Goal: Navigation & Orientation: Understand site structure

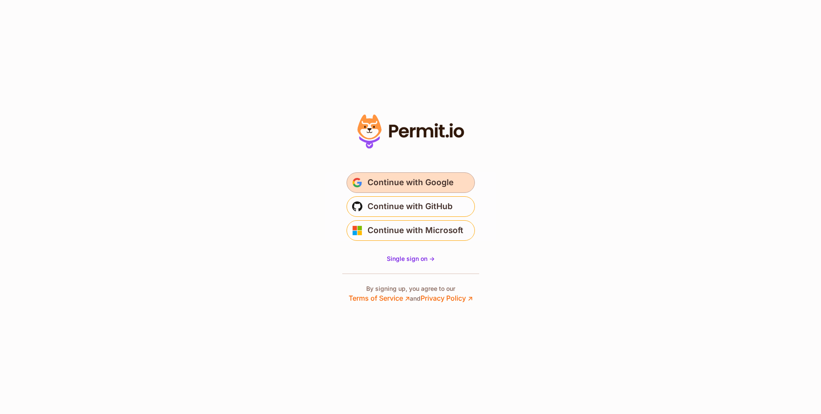
click at [413, 186] on span "Continue with Google" at bounding box center [411, 183] width 86 height 14
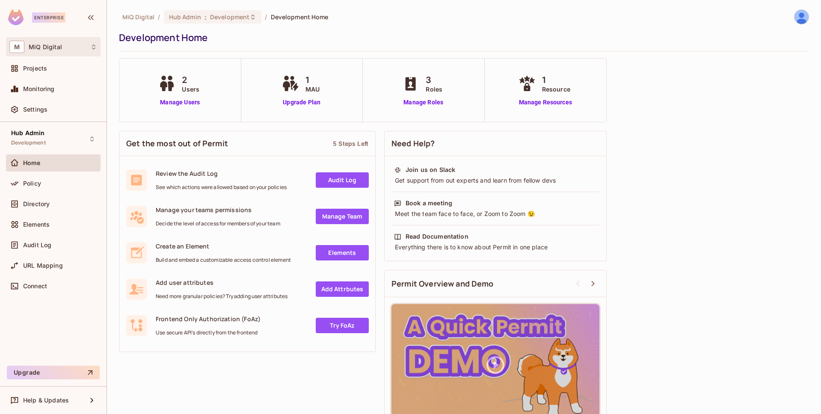
click at [65, 51] on div "M MiQ Digital" at bounding box center [53, 47] width 88 height 12
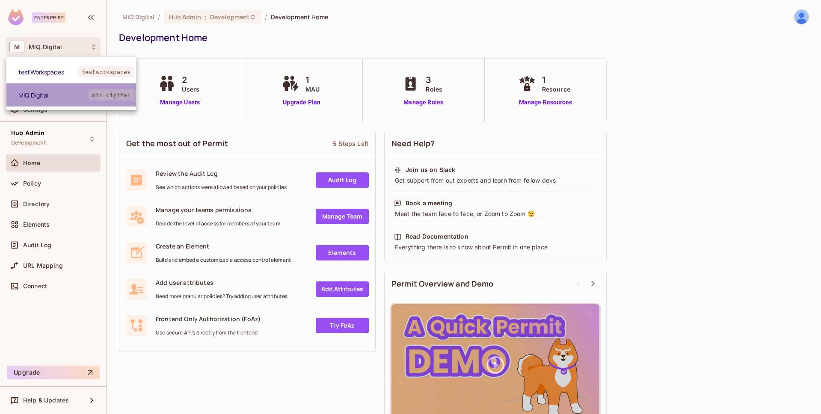
click at [70, 95] on span "MiQ Digital" at bounding box center [53, 95] width 70 height 8
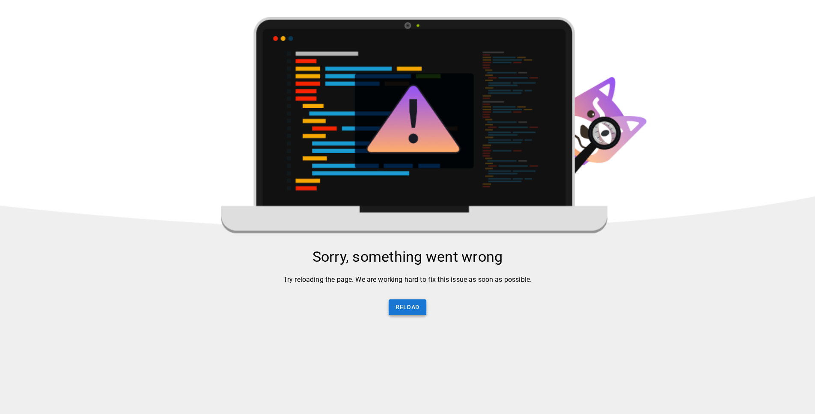
click at [401, 307] on button "Reload" at bounding box center [407, 308] width 37 height 16
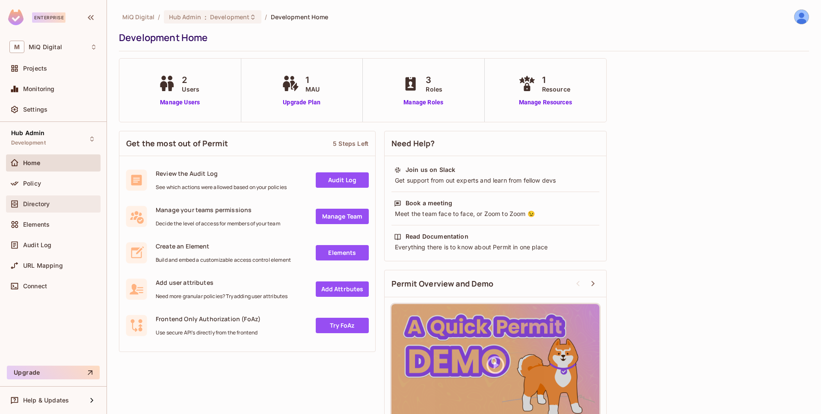
click at [54, 210] on div "Directory" at bounding box center [53, 204] width 95 height 17
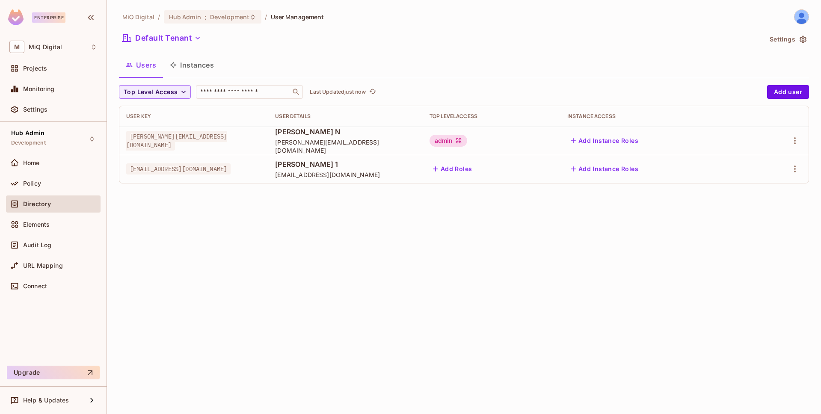
click at [196, 61] on button "Instances" at bounding box center [192, 64] width 58 height 21
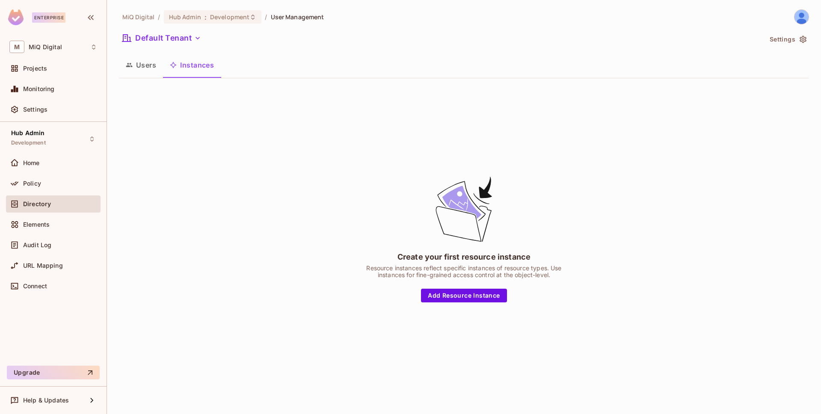
click at [134, 64] on button "Users" at bounding box center [141, 64] width 44 height 21
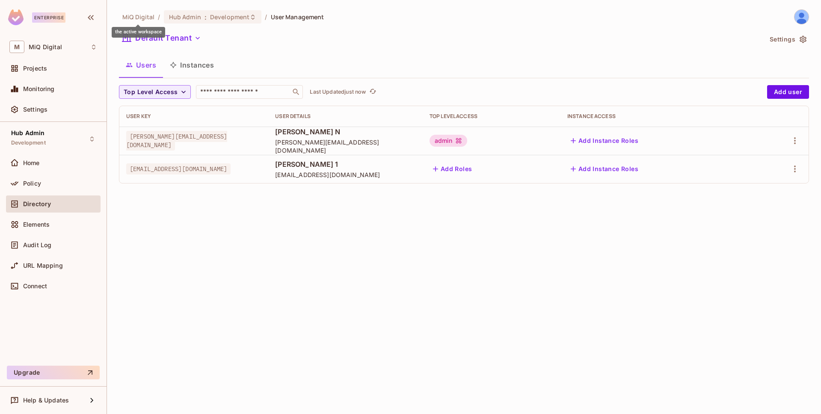
click at [141, 17] on span "MiQ Digital" at bounding box center [138, 17] width 32 height 8
click at [54, 50] on span "MiQ Digital" at bounding box center [45, 47] width 33 height 7
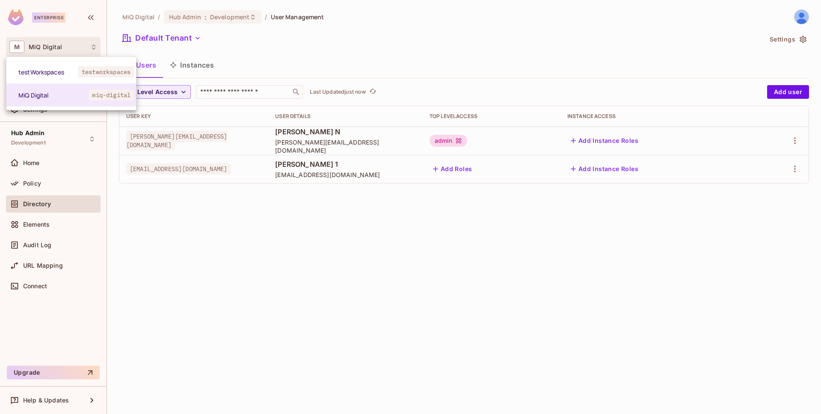
click at [67, 143] on div at bounding box center [410, 207] width 821 height 414
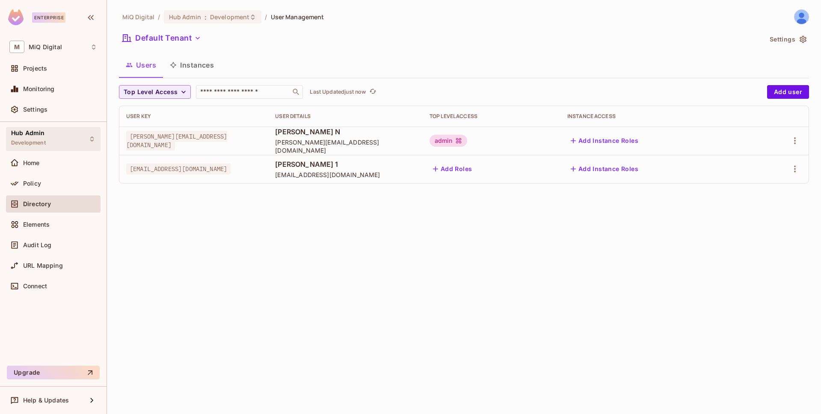
click at [87, 142] on div "Hub Admin Development" at bounding box center [53, 139] width 95 height 24
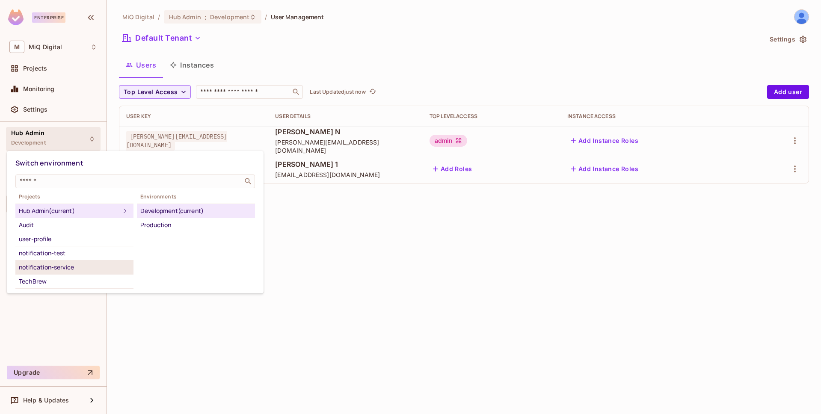
scroll to position [13, 0]
click at [205, 367] on div at bounding box center [410, 207] width 821 height 414
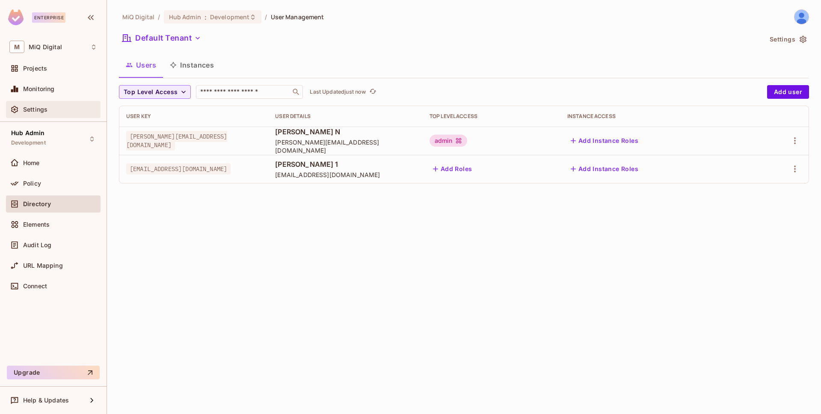
click at [55, 112] on div "Settings" at bounding box center [60, 109] width 74 height 7
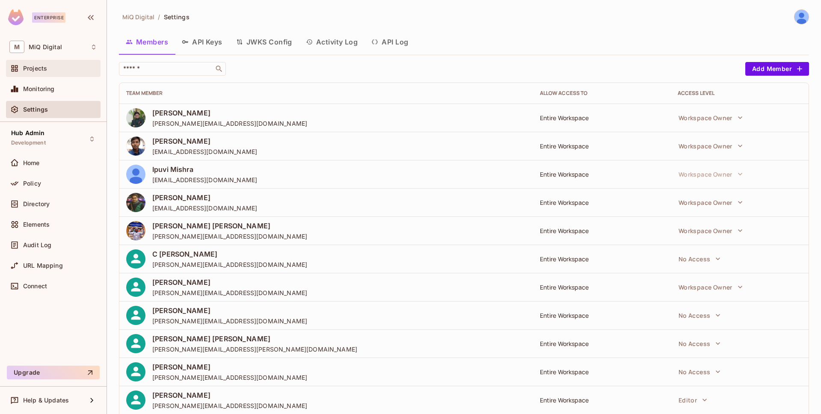
click at [72, 69] on div "Projects" at bounding box center [60, 68] width 74 height 7
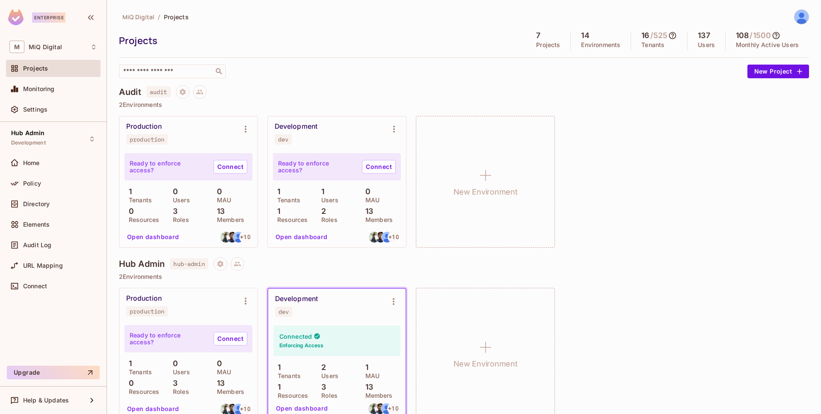
click at [53, 17] on div "Enterprise" at bounding box center [48, 17] width 33 height 10
click at [90, 17] on icon "button" at bounding box center [91, 17] width 10 height 10
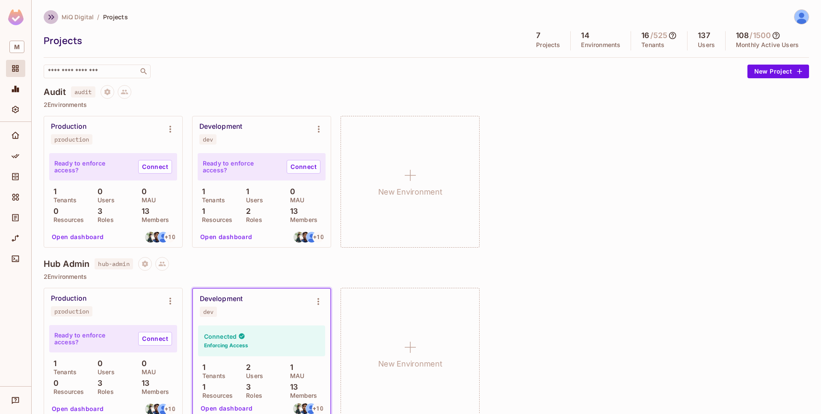
click at [50, 17] on icon "button" at bounding box center [51, 17] width 6 height 5
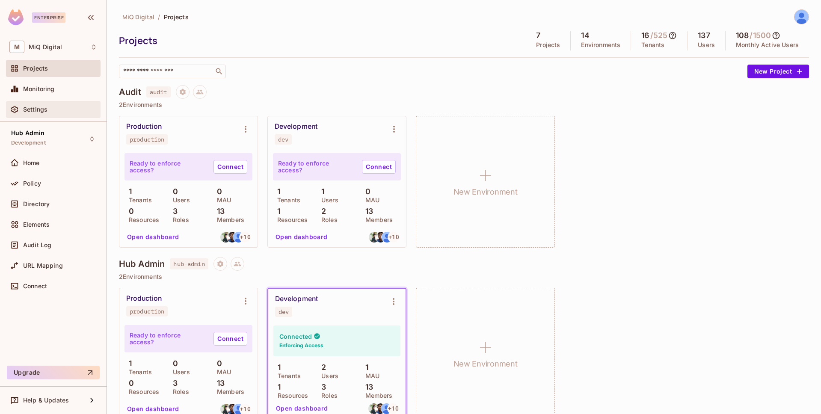
click at [51, 113] on div "Settings" at bounding box center [53, 109] width 88 height 10
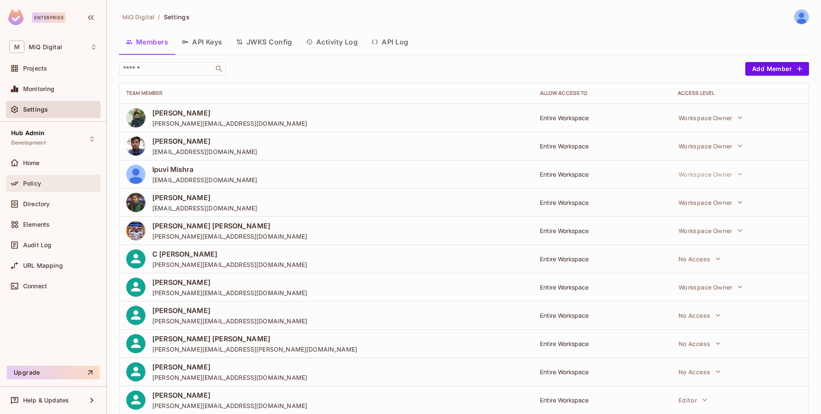
click at [35, 180] on span "Policy" at bounding box center [32, 183] width 18 height 7
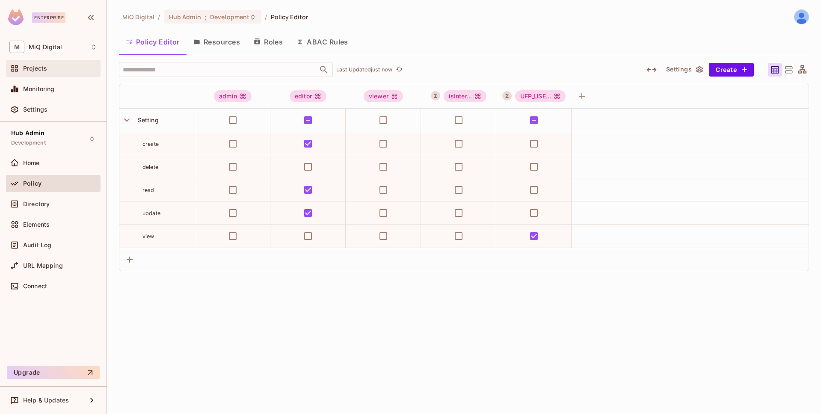
click at [49, 70] on div "Projects" at bounding box center [60, 68] width 74 height 7
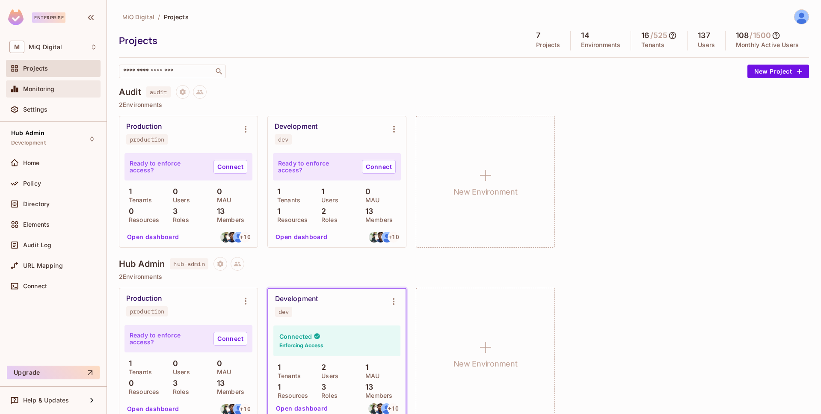
click at [49, 86] on span "Monitoring" at bounding box center [39, 89] width 32 height 7
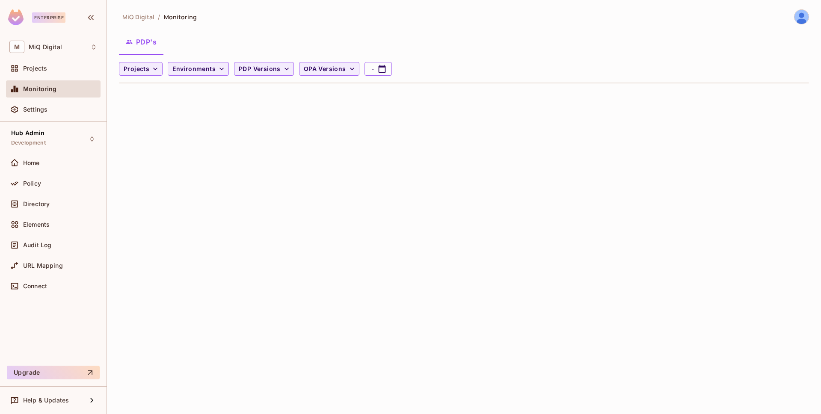
click at [806, 22] on div at bounding box center [798, 16] width 23 height 15
click at [799, 18] on img at bounding box center [802, 17] width 14 height 14
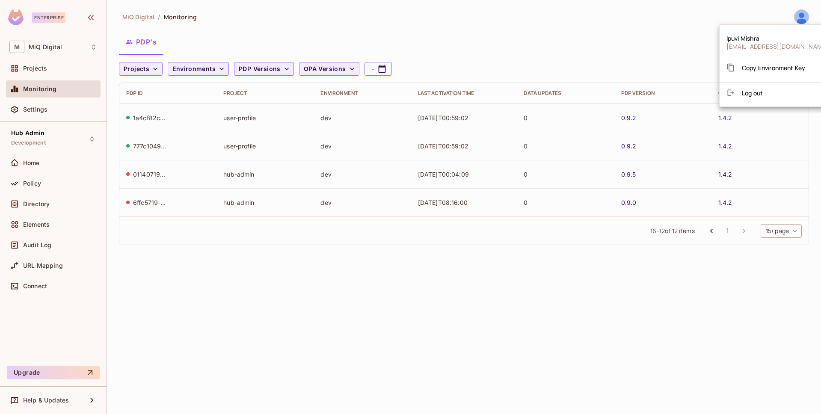
click at [448, 34] on div at bounding box center [410, 207] width 821 height 414
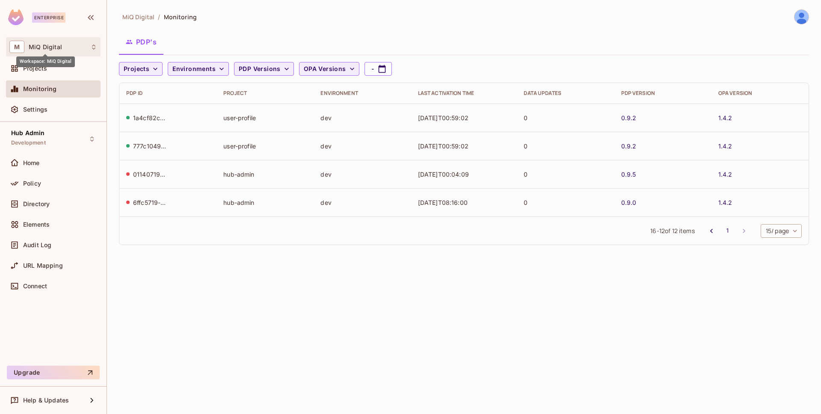
click at [46, 45] on span "MiQ Digital" at bounding box center [45, 47] width 33 height 7
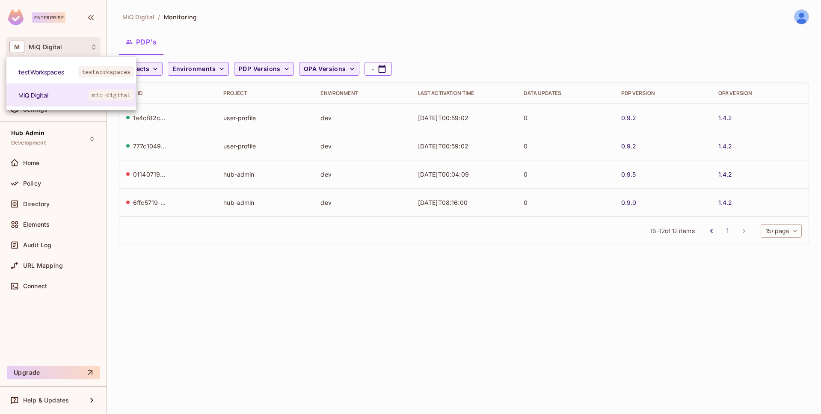
click at [62, 29] on div at bounding box center [410, 207] width 821 height 414
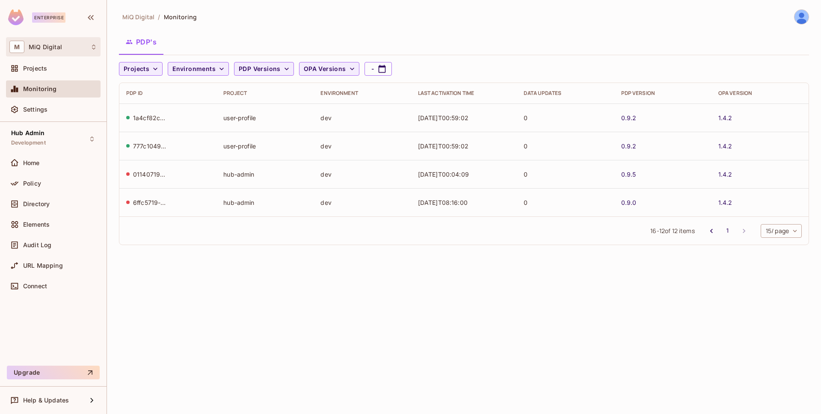
click at [15, 51] on span "M" at bounding box center [16, 47] width 15 height 12
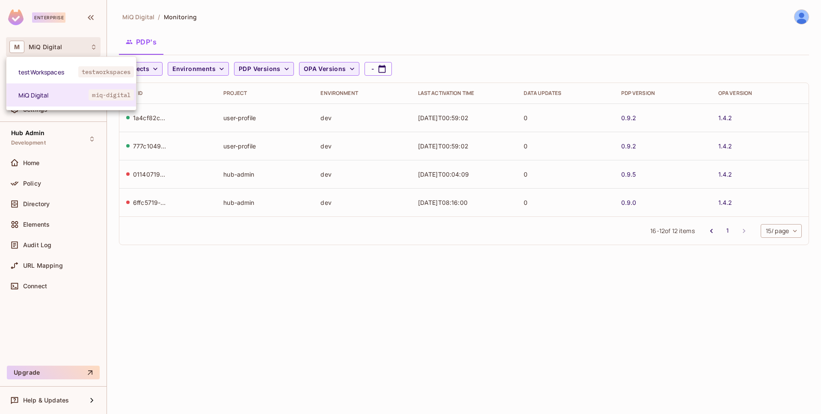
click at [84, 181] on div at bounding box center [410, 207] width 821 height 414
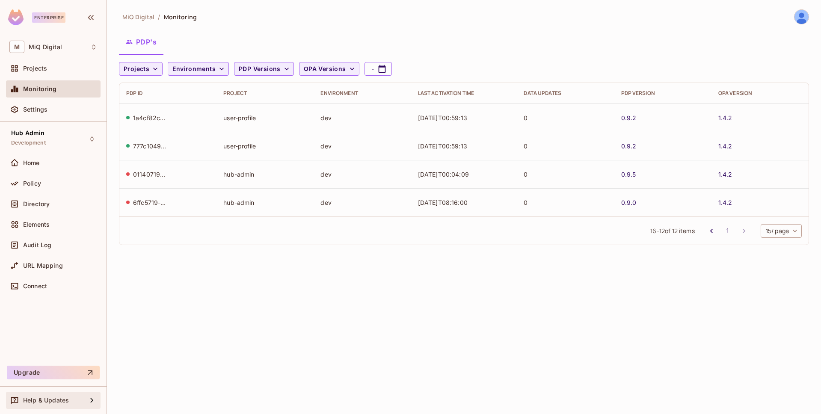
click at [98, 400] on div "Help & Updates" at bounding box center [53, 400] width 95 height 17
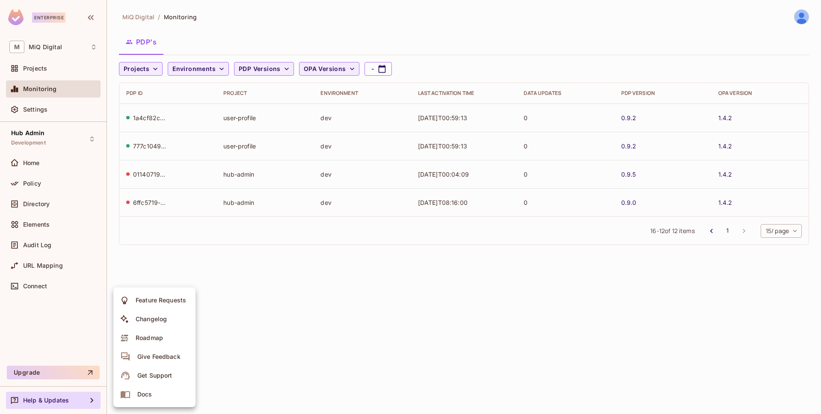
click at [237, 364] on div at bounding box center [410, 207] width 821 height 414
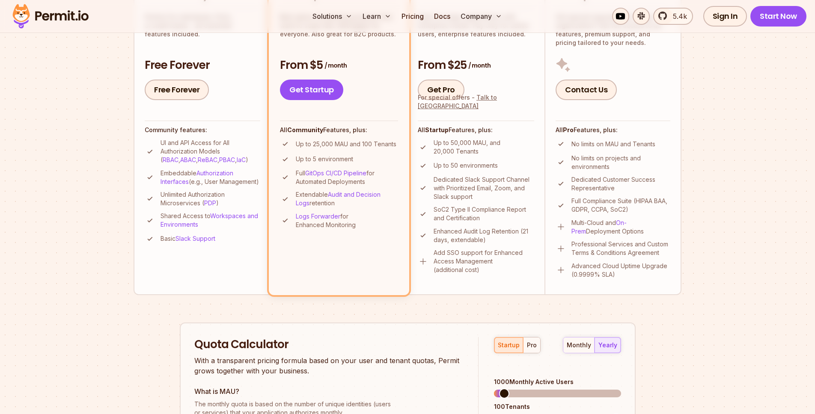
scroll to position [268, 0]
